Goal: Information Seeking & Learning: Learn about a topic

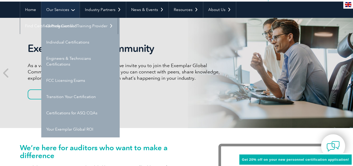
scroll to position [52, 0]
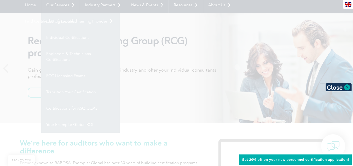
click at [173, 35] on div at bounding box center [176, 83] width 353 height 166
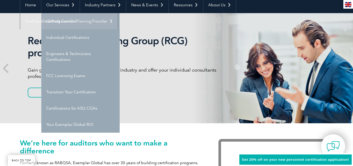
click at [57, 21] on link "Getting Certified" at bounding box center [80, 21] width 78 height 16
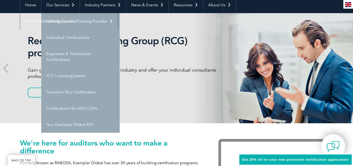
click at [75, 21] on link "Getting Certified" at bounding box center [80, 21] width 78 height 16
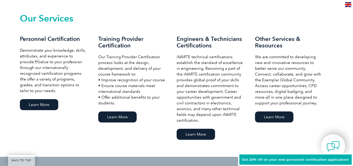
scroll to position [366, 0]
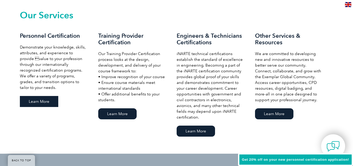
click at [41, 101] on link "Learn More" at bounding box center [39, 101] width 38 height 11
click at [39, 101] on link "Learn More" at bounding box center [39, 101] width 38 height 11
click at [38, 101] on link "Learn More" at bounding box center [39, 101] width 38 height 11
click at [42, 100] on link "Learn More" at bounding box center [39, 101] width 38 height 11
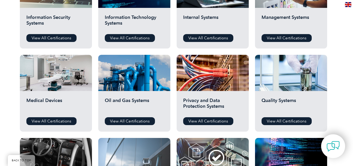
scroll to position [392, 0]
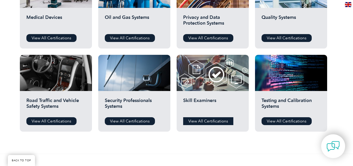
click at [215, 123] on link "View All Certifications" at bounding box center [208, 121] width 50 height 8
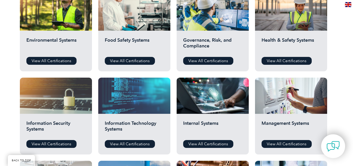
scroll to position [209, 0]
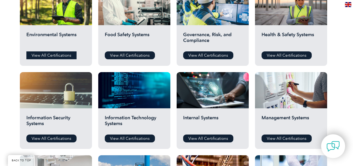
click at [51, 54] on link "View All Certifications" at bounding box center [51, 55] width 50 height 8
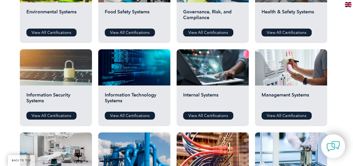
scroll to position [262, 0]
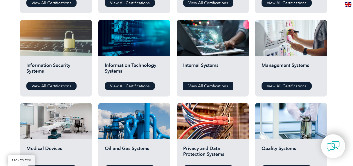
click at [202, 87] on link "View All Certifications" at bounding box center [208, 86] width 50 height 8
click at [211, 84] on link "View All Certifications" at bounding box center [208, 86] width 50 height 8
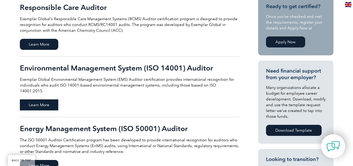
scroll to position [131, 0]
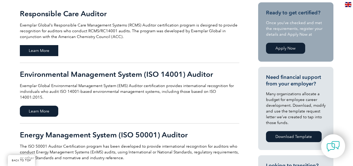
click at [40, 52] on span "Learn More" at bounding box center [39, 50] width 38 height 11
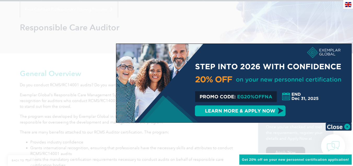
scroll to position [53, 0]
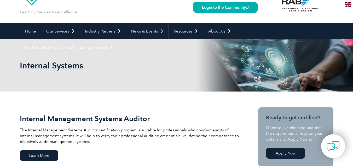
scroll to position [78, 0]
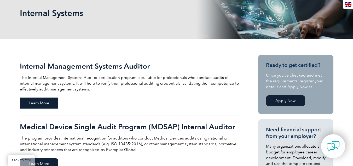
click at [38, 103] on span "Learn More" at bounding box center [39, 102] width 38 height 11
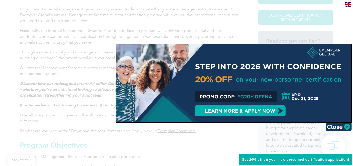
scroll to position [183, 0]
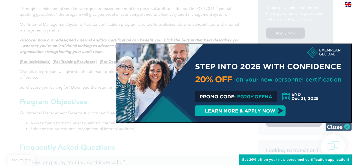
click at [332, 126] on img at bounding box center [339, 126] width 26 height 8
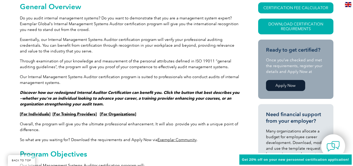
scroll to position [0, 0]
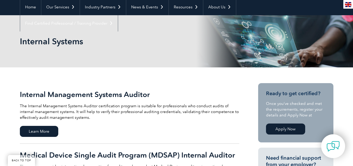
scroll to position [76, 0]
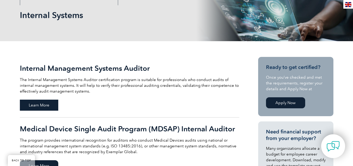
click at [36, 106] on span "Learn More" at bounding box center [39, 104] width 38 height 11
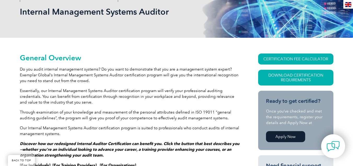
scroll to position [105, 0]
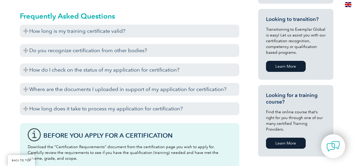
scroll to position [288, 0]
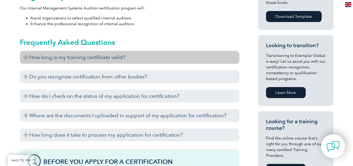
click at [97, 56] on h3 "How long is my training certificate valid?" at bounding box center [130, 57] width 220 height 13
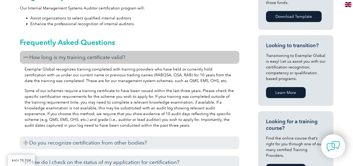
click at [88, 57] on h3 "How long is my training certificate valid?" at bounding box center [130, 57] width 220 height 13
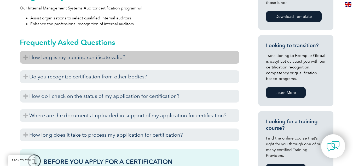
click at [151, 57] on h3 "How long is my training certificate valid?" at bounding box center [130, 57] width 220 height 13
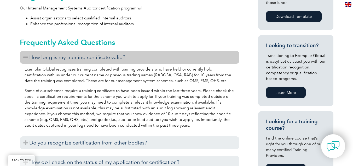
click at [151, 57] on h3 "How long is my training certificate valid?" at bounding box center [130, 57] width 220 height 13
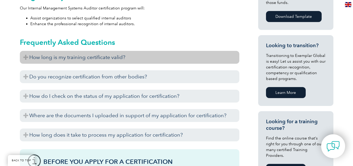
scroll to position [314, 0]
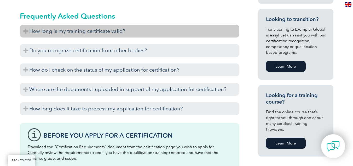
click at [91, 34] on h3 "How long is my training certificate valid?" at bounding box center [130, 31] width 220 height 13
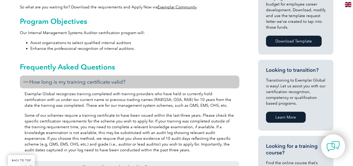
scroll to position [262, 0]
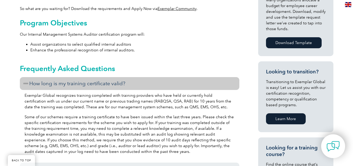
click at [121, 80] on h3 "How long is my training certificate valid?" at bounding box center [130, 83] width 220 height 13
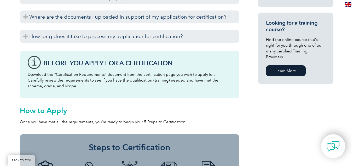
scroll to position [497, 0]
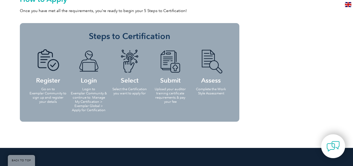
click at [48, 65] on img at bounding box center [48, 61] width 29 height 24
click at [84, 68] on img at bounding box center [89, 61] width 29 height 24
click at [126, 66] on img at bounding box center [129, 61] width 29 height 24
click at [168, 65] on img at bounding box center [170, 61] width 29 height 24
click at [205, 65] on img at bounding box center [211, 61] width 29 height 24
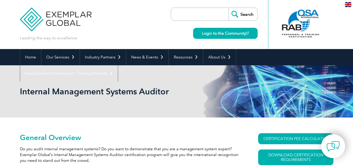
scroll to position [0, 0]
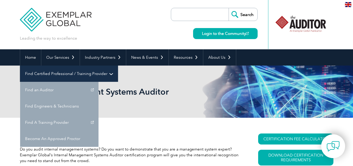
click at [118, 65] on link "Find Certified Professional / Training Provider" at bounding box center [69, 73] width 98 height 16
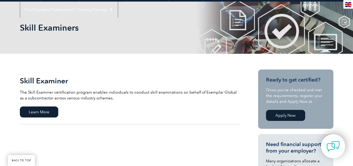
scroll to position [26, 0]
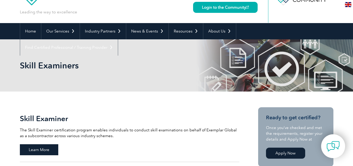
click at [39, 149] on span "Learn More" at bounding box center [39, 149] width 38 height 11
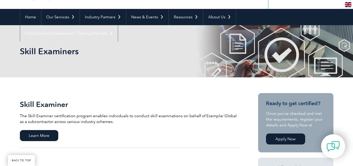
scroll to position [78, 0]
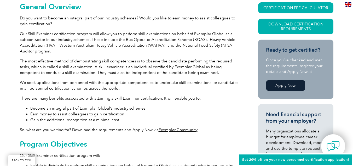
scroll to position [262, 0]
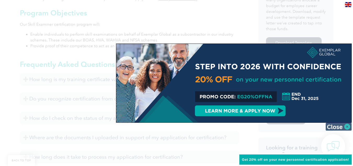
click at [341, 128] on img at bounding box center [339, 126] width 26 height 8
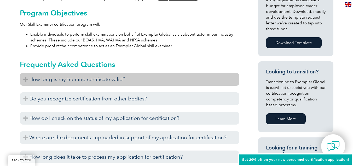
click at [104, 82] on h3 "How long is my training certificate valid?" at bounding box center [130, 79] width 220 height 13
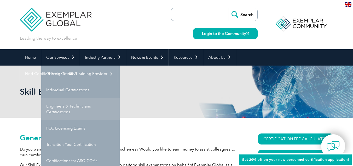
scroll to position [26, 0]
